Goal: Task Accomplishment & Management: Manage account settings

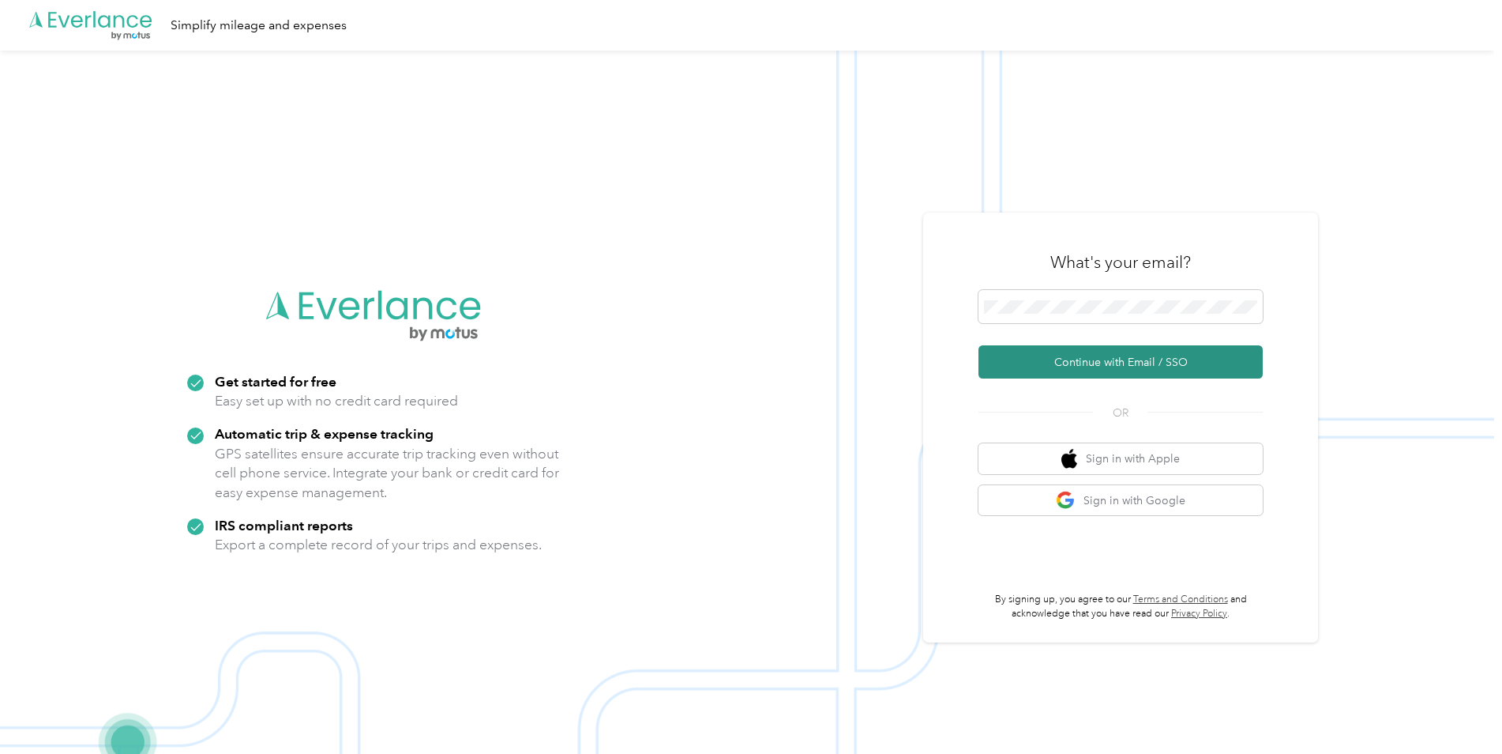
click at [1107, 351] on button "Continue with Email / SSO" at bounding box center [1121, 361] width 284 height 33
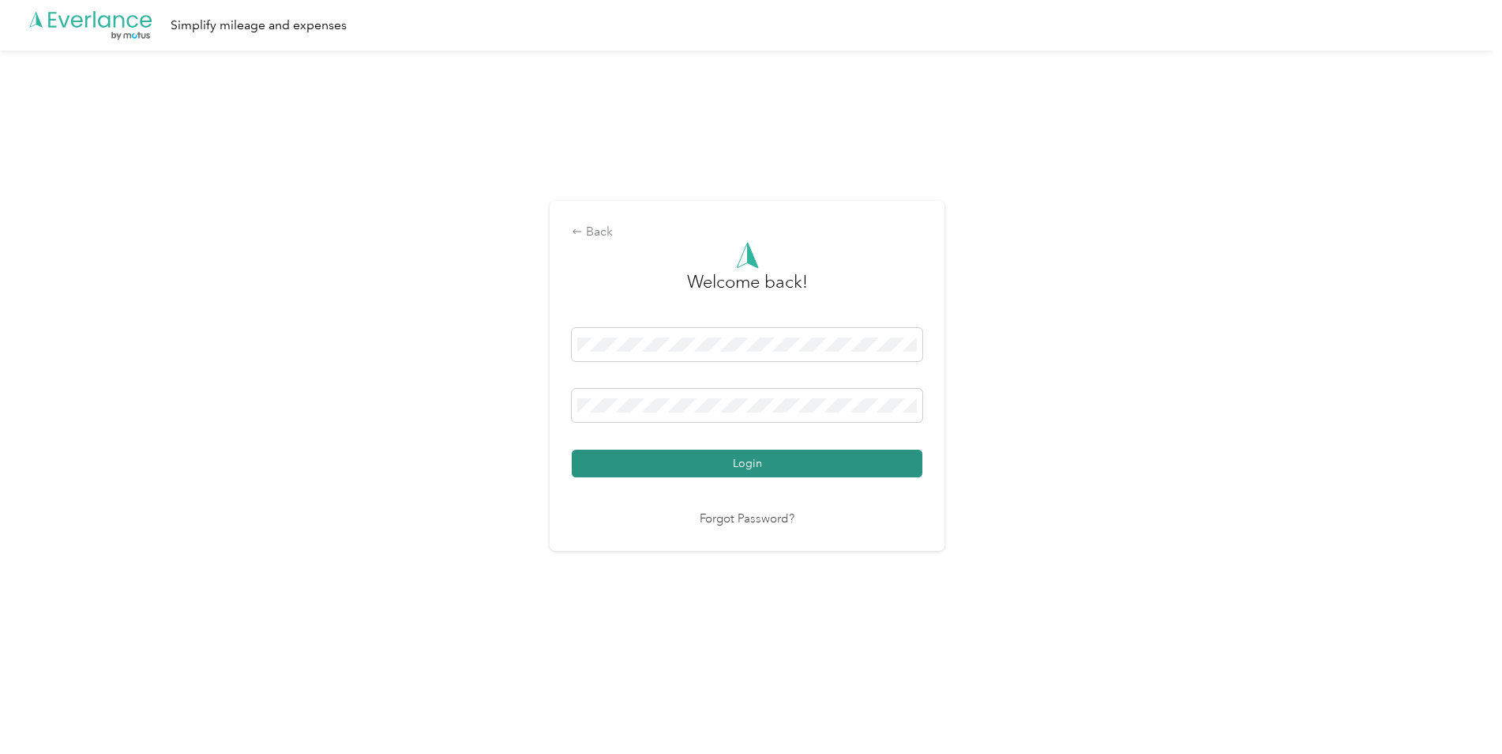
click at [757, 472] on button "Login" at bounding box center [747, 463] width 351 height 28
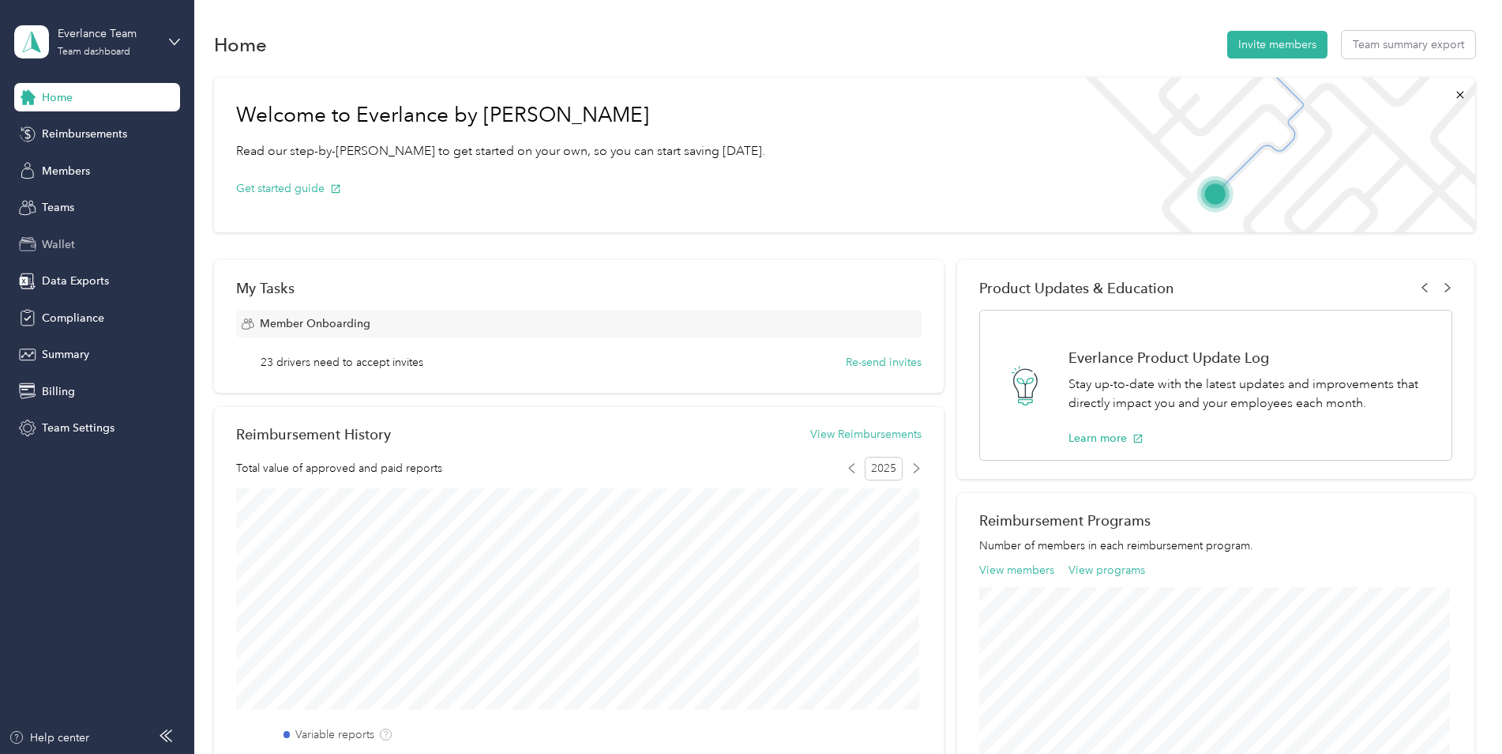
click at [58, 241] on span "Wallet" at bounding box center [58, 244] width 33 height 17
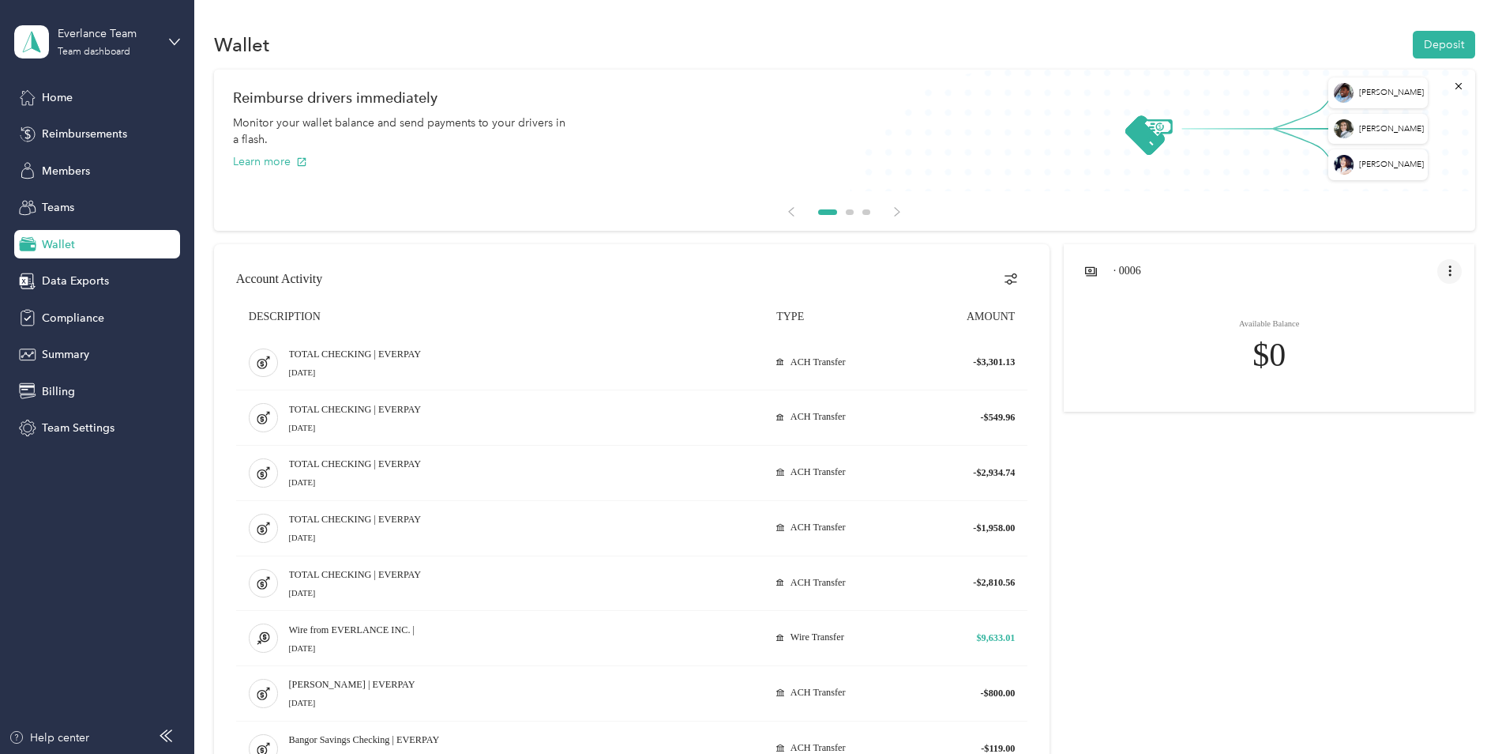
click at [1449, 266] on icon "open account menu" at bounding box center [1450, 270] width 2 height 10
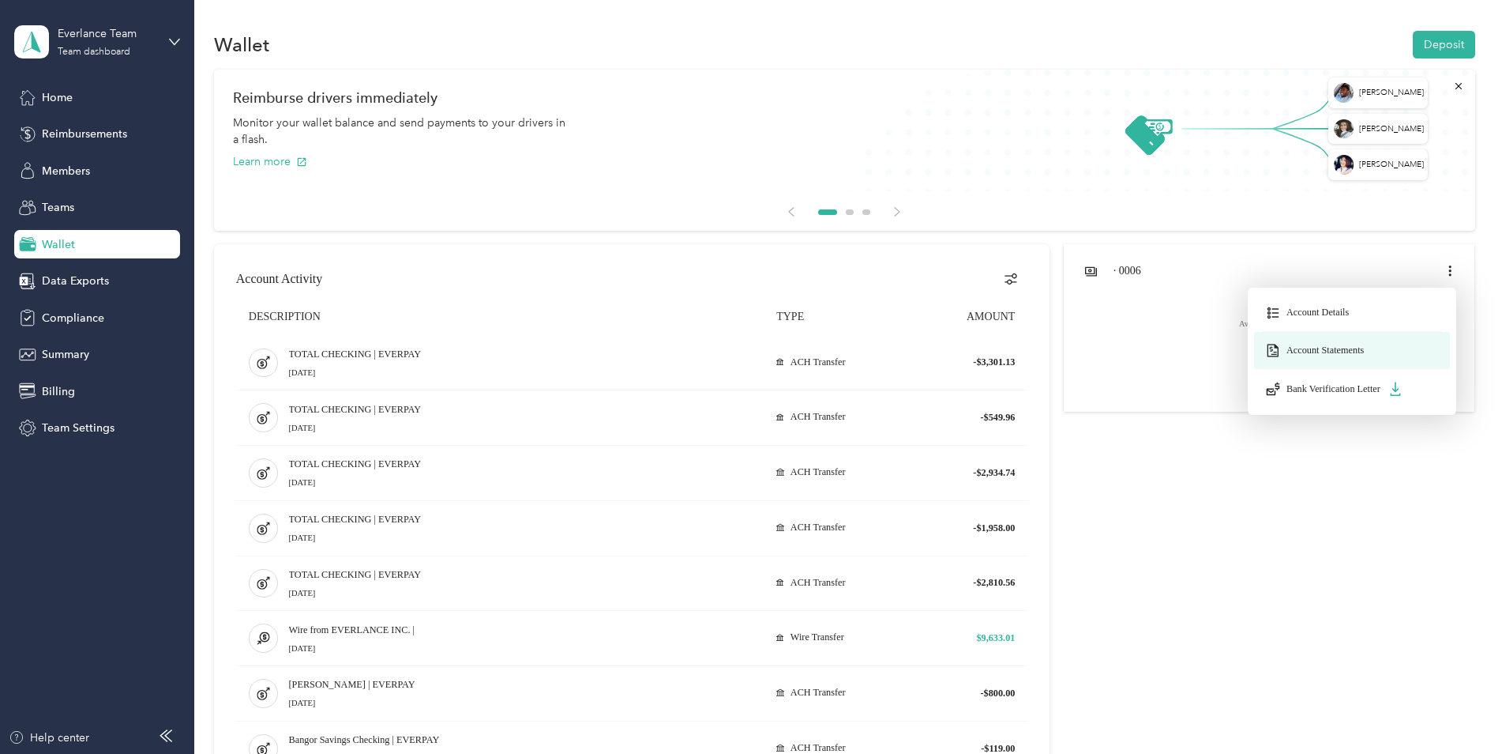
click at [1349, 349] on span "Account Statements" at bounding box center [1325, 350] width 77 height 12
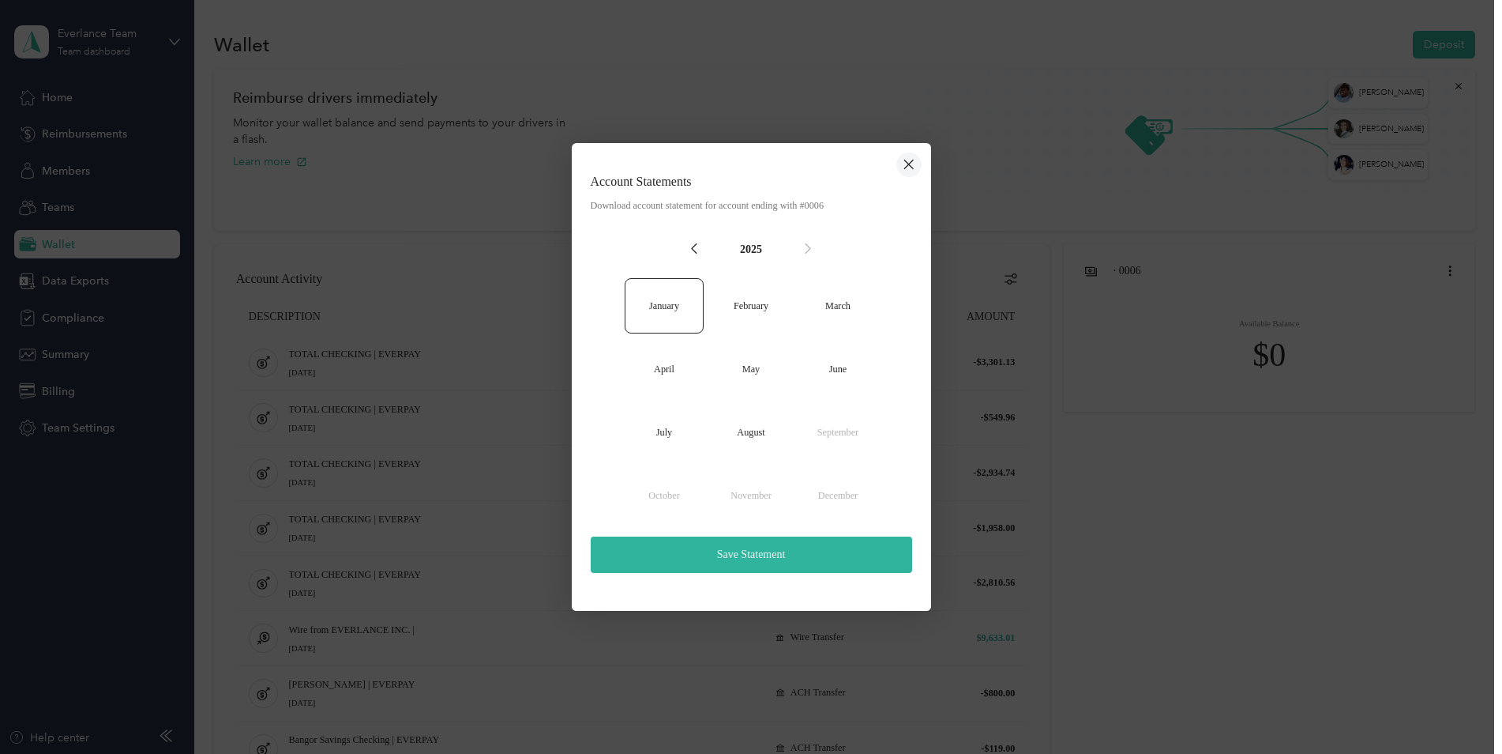
drag, startPoint x: 904, startPoint y: 164, endPoint x: 1220, endPoint y: 1, distance: 355.8
click at [904, 164] on icon "close dialog" at bounding box center [909, 164] width 13 height 19
